Goal: Task Accomplishment & Management: Manage account settings

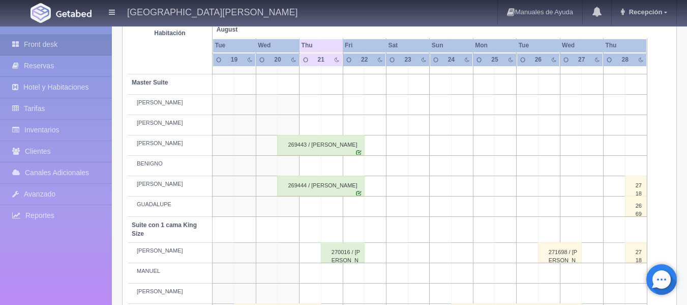
scroll to position [356, 0]
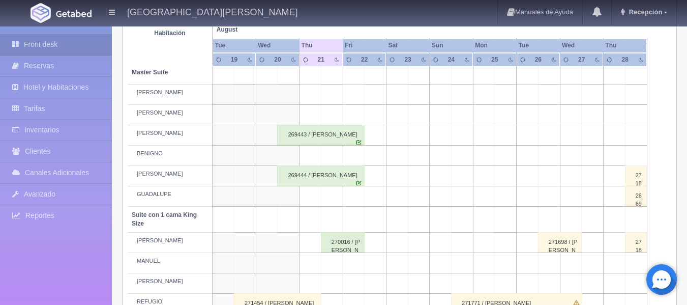
click at [333, 245] on div "270016 / [PERSON_NAME] De Los [PERSON_NAME]" at bounding box center [343, 242] width 44 height 20
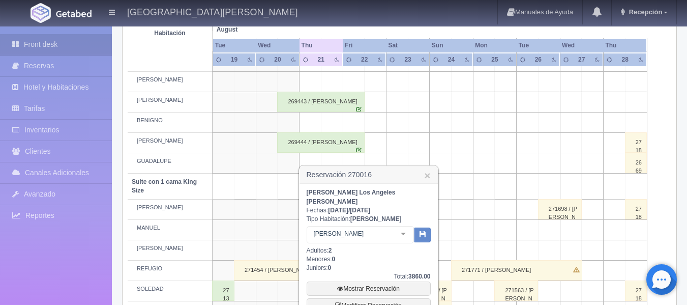
scroll to position [407, 0]
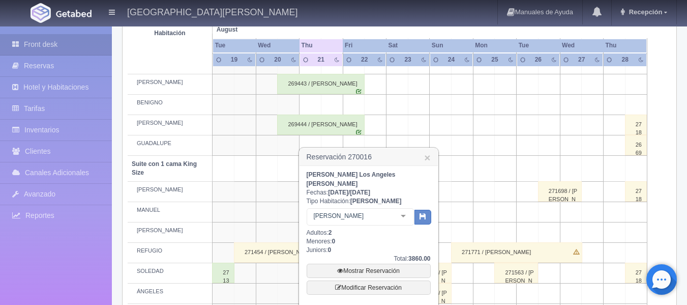
drag, startPoint x: 264, startPoint y: 188, endPoint x: 268, endPoint y: 212, distance: 24.3
click at [263, 188] on td at bounding box center [267, 192] width 22 height 20
click at [285, 255] on div "271454 / [PERSON_NAME]" at bounding box center [277, 252] width 87 height 20
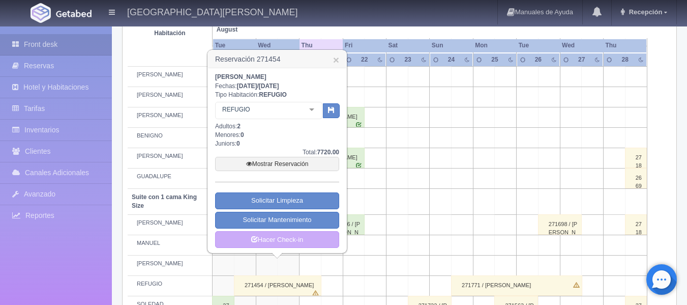
scroll to position [356, 0]
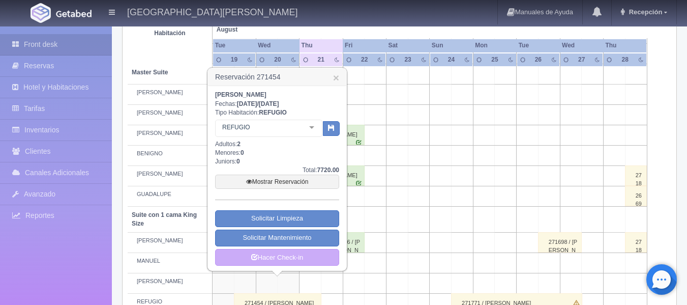
click at [381, 197] on td at bounding box center [376, 196] width 22 height 20
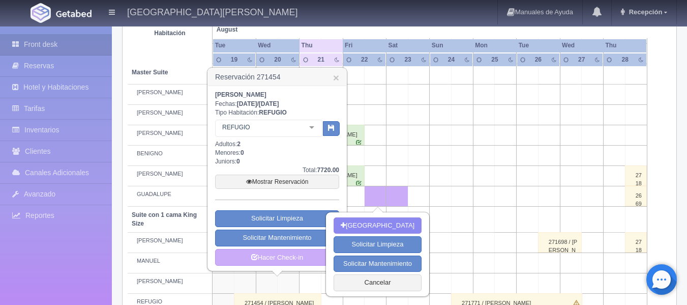
click at [395, 173] on td at bounding box center [397, 176] width 22 height 20
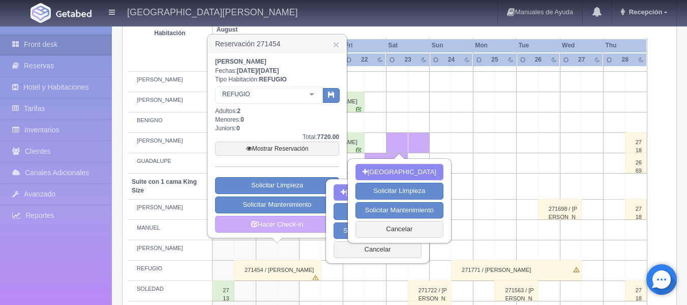
scroll to position [407, 0]
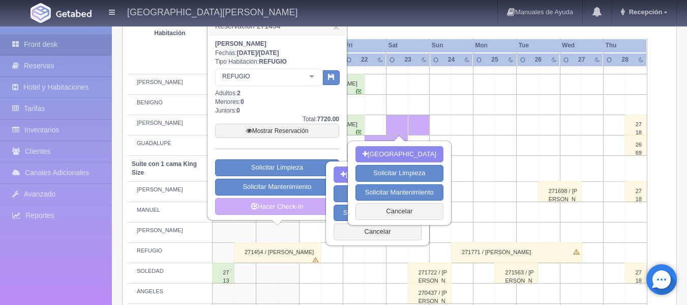
click at [310, 252] on div "271454 / [PERSON_NAME]" at bounding box center [277, 252] width 87 height 20
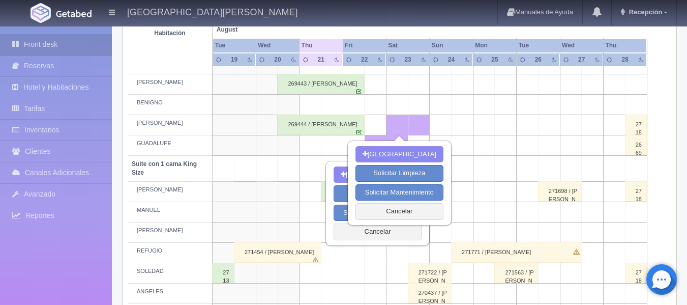
click at [310, 250] on div "271454 / [PERSON_NAME]" at bounding box center [277, 252] width 87 height 20
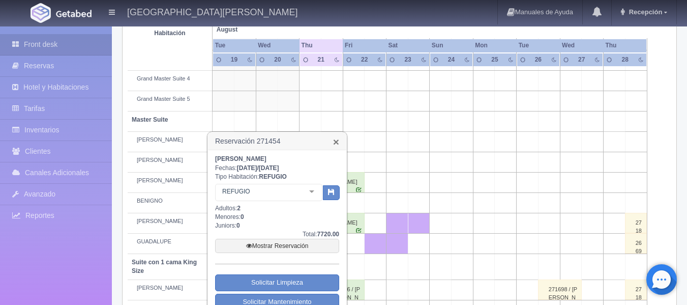
scroll to position [305, 0]
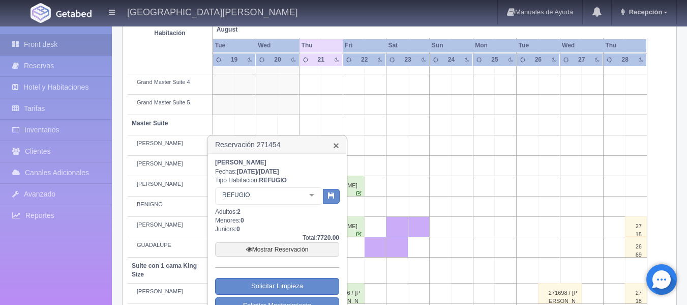
click at [336, 145] on link "×" at bounding box center [336, 145] width 6 height 11
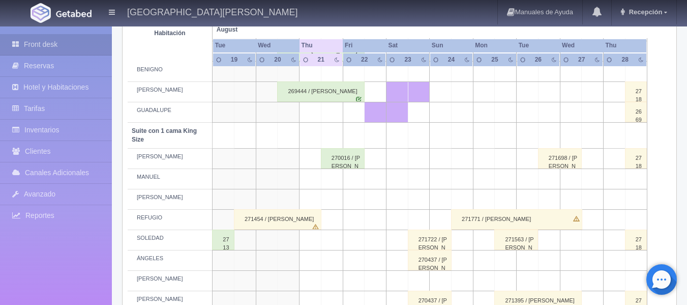
scroll to position [458, 0]
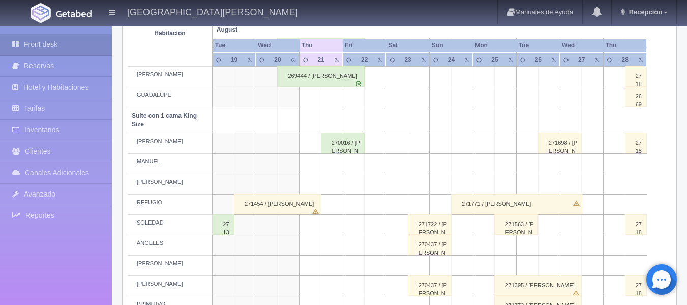
scroll to position [458, 0]
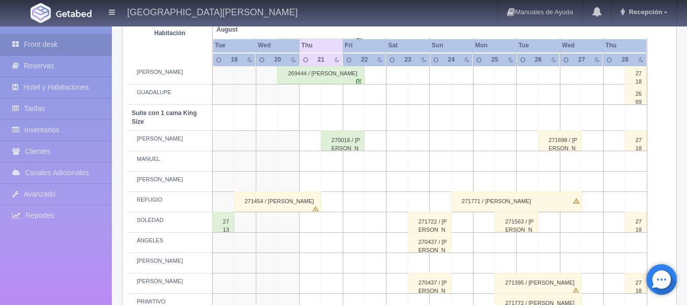
click at [280, 201] on div "271454 / [PERSON_NAME]" at bounding box center [277, 201] width 87 height 20
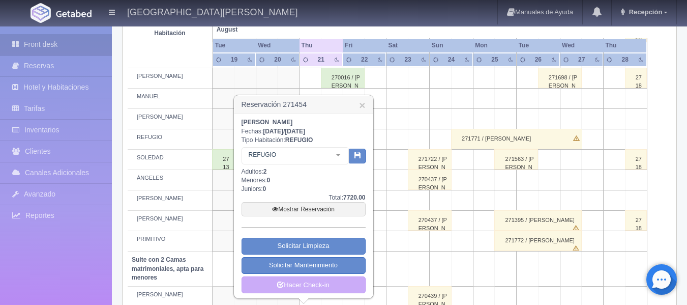
scroll to position [610, 0]
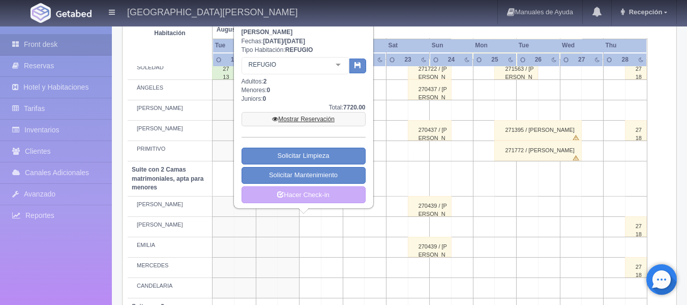
click at [316, 116] on link "Mostrar Reservación" at bounding box center [304, 119] width 124 height 14
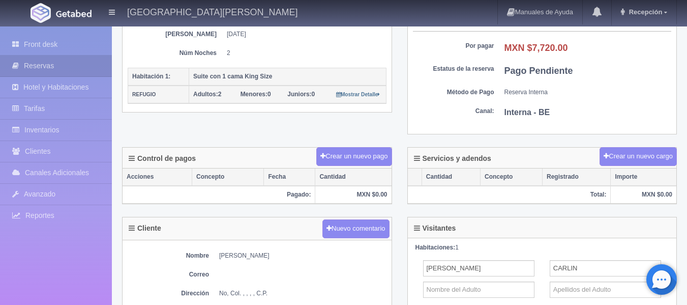
scroll to position [209, 0]
